Goal: Task Accomplishment & Management: Manage account settings

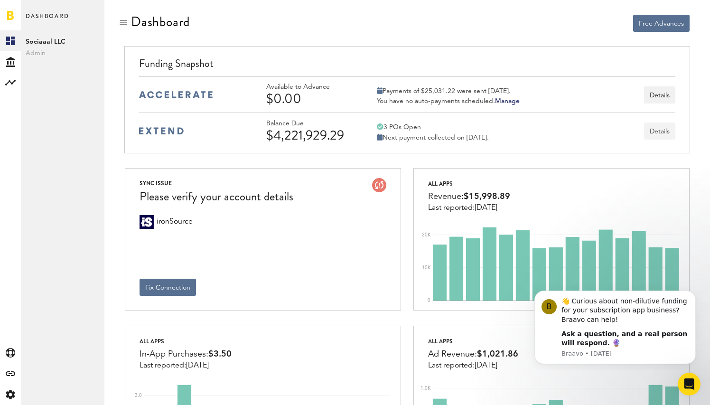
click at [654, 133] on button "Details" at bounding box center [659, 130] width 31 height 17
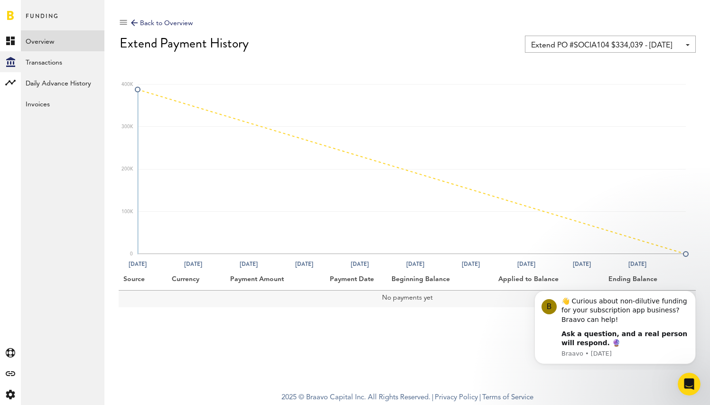
click at [575, 51] on span "Extend PO #SOCIA104 $334,039 - [DATE]" at bounding box center [605, 45] width 149 height 16
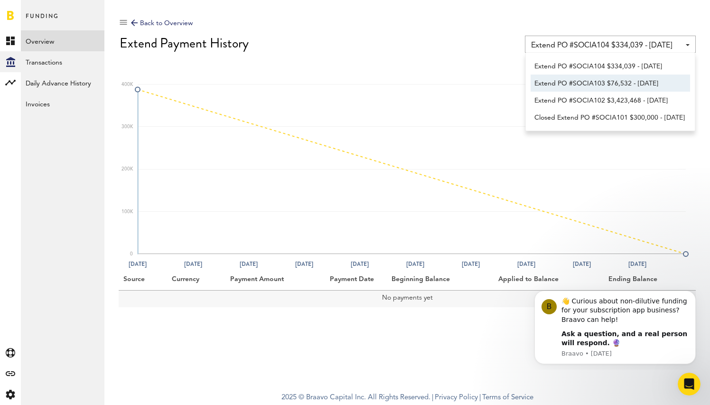
click at [574, 78] on span "Extend PO #SOCIA103 $76,532 - [DATE]" at bounding box center [610, 83] width 152 height 16
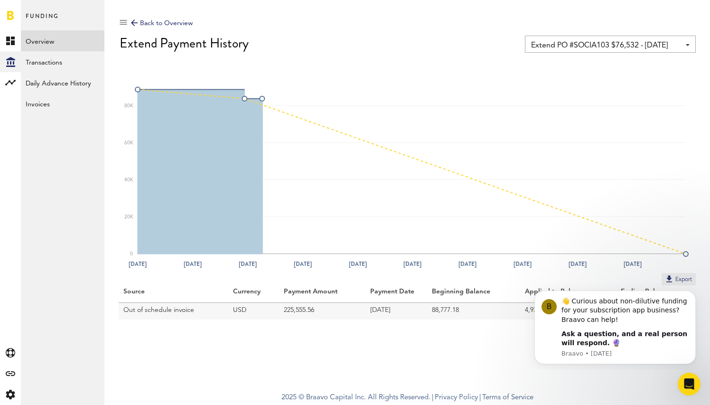
click at [547, 56] on div "Back to Overview Extend PO #SOCIA103 $76,532 - [DATE] Extend PO #SOCIA104 $334,…" at bounding box center [407, 166] width 577 height 305
click at [549, 49] on span "Extend PO #SOCIA103 $76,532 - [DATE]" at bounding box center [605, 45] width 149 height 16
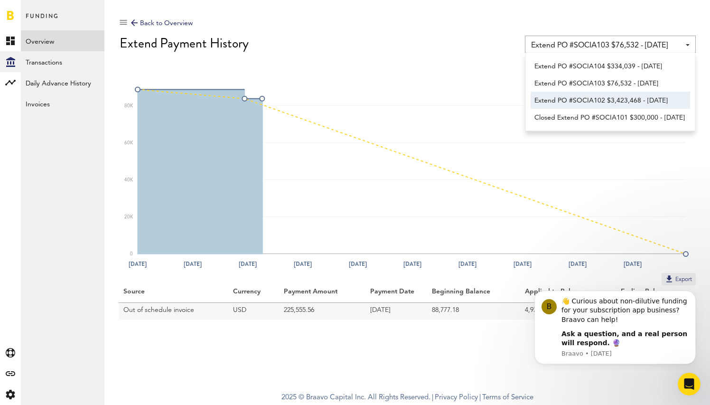
click at [548, 92] on link "Extend PO #SOCIA102 $3,423,468 - [DATE]" at bounding box center [610, 100] width 159 height 17
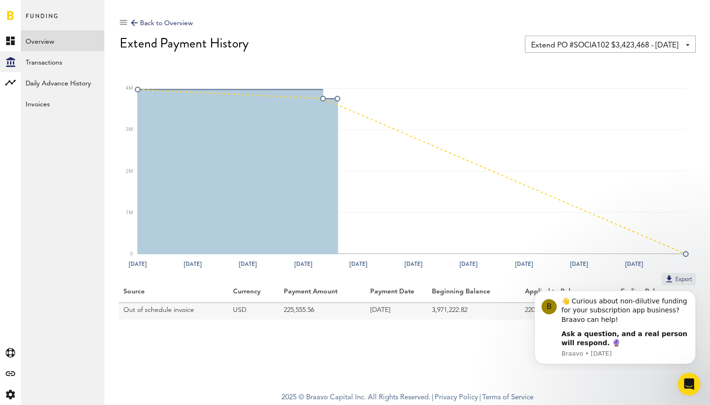
click at [570, 54] on div "Back to Overview Extend PO #SOCIA102 $3,423,468 - [DATE] Extend PO #SOCIA104 $3…" at bounding box center [407, 166] width 577 height 305
click at [165, 26] on div "Back to Overview" at bounding box center [162, 23] width 62 height 11
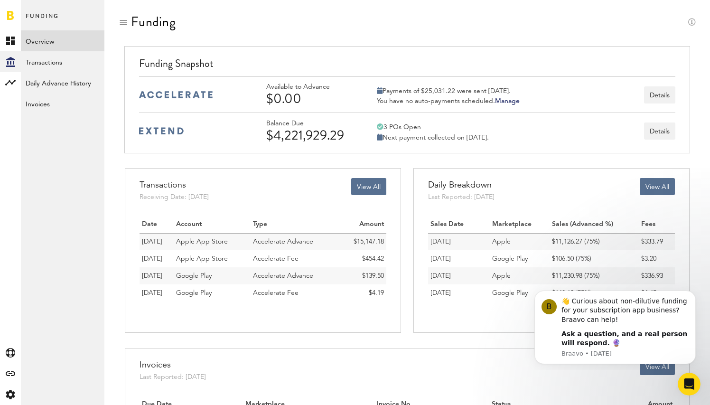
drag, startPoint x: 504, startPoint y: 139, endPoint x: 385, endPoint y: 139, distance: 119.1
click at [385, 139] on div "Balance Due $4,221,929.29 3 POs Open Next payment collected on [DATE]. Details" at bounding box center [470, 131] width 409 height 23
click at [454, 143] on div "Balance Due $4,221,929.29 3 POs Open Next payment collected on [DATE]. Details" at bounding box center [407, 130] width 536 height 37
drag, startPoint x: 499, startPoint y: 140, endPoint x: 439, endPoint y: 136, distance: 59.4
click at [439, 136] on div "Next payment collected on [DATE]." at bounding box center [433, 137] width 112 height 9
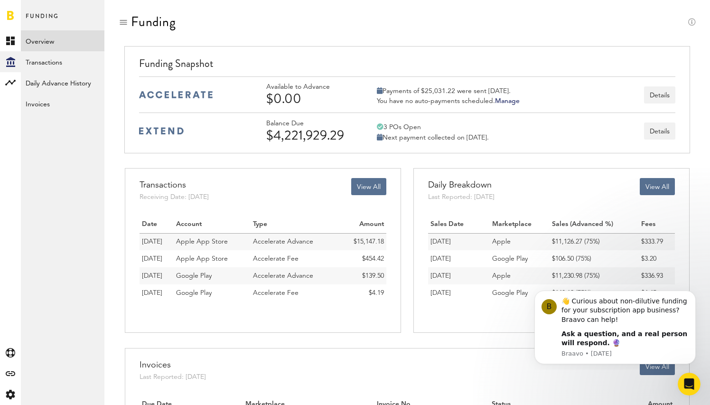
click at [439, 136] on div "Next payment collected on [DATE]." at bounding box center [433, 137] width 112 height 9
